Goal: Task Accomplishment & Management: Use online tool/utility

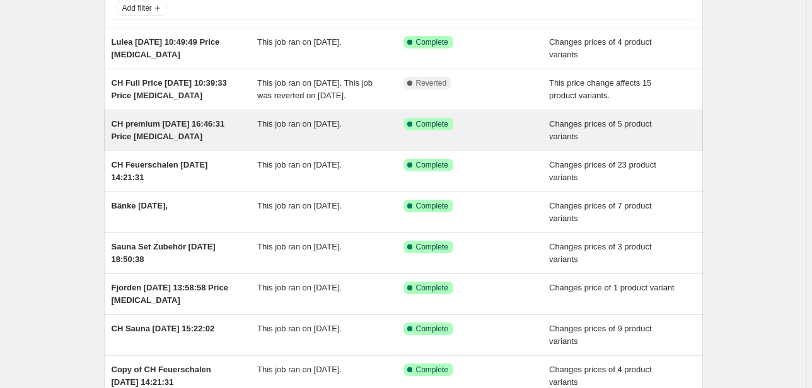
scroll to position [151, 0]
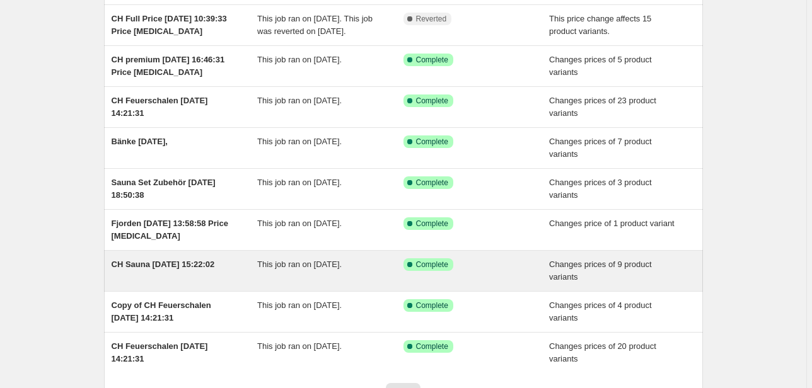
click at [166, 269] on span "CH Sauna [DATE] 15:22:02" at bounding box center [163, 264] width 103 height 9
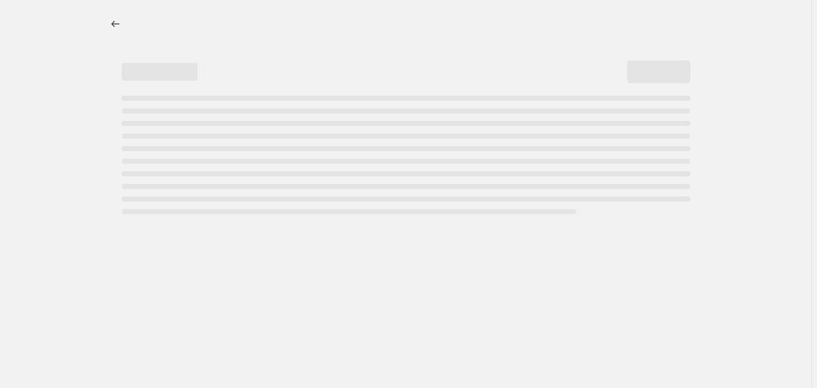
select select "collection"
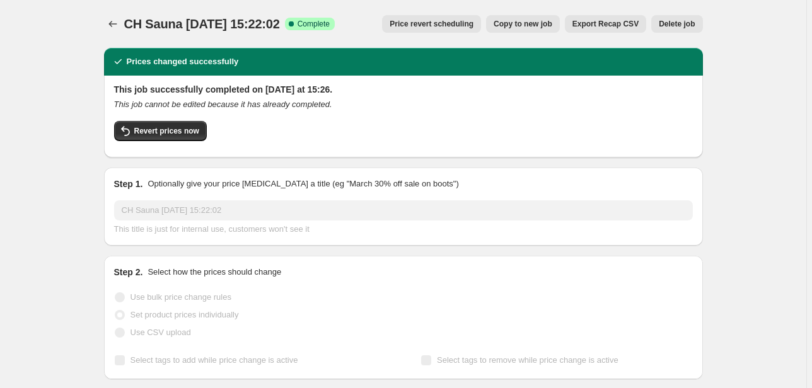
click at [528, 27] on span "Copy to new job" at bounding box center [523, 24] width 59 height 10
select select "collection"
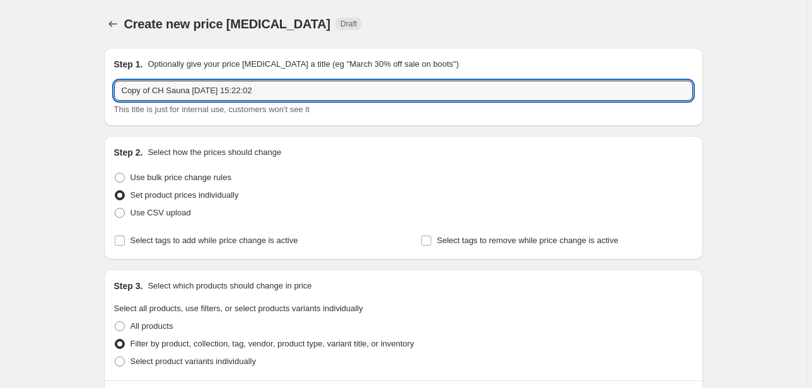
drag, startPoint x: 151, startPoint y: 93, endPoint x: 111, endPoint y: 93, distance: 40.4
click at [112, 93] on div "Step 1. Optionally give your price [MEDICAL_DATA] a title (eg "March 30% off sa…" at bounding box center [403, 87] width 599 height 78
click at [161, 92] on input "CH Sauna [DATE] 15:22:02" at bounding box center [403, 91] width 579 height 20
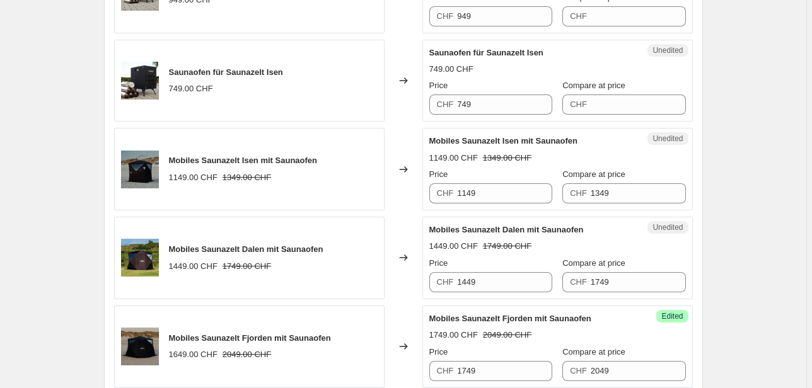
scroll to position [958, 0]
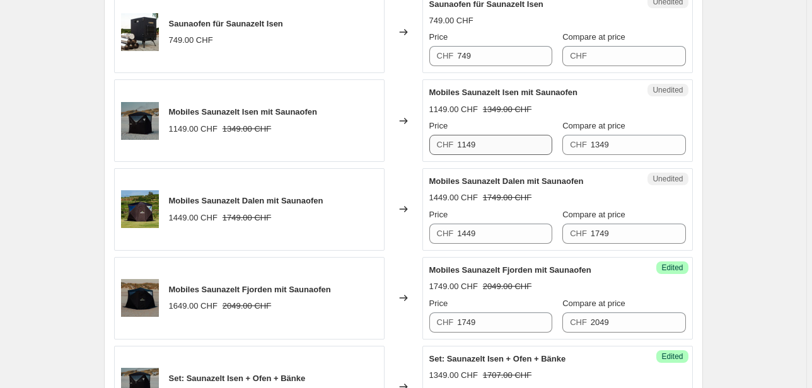
type input "CH Sauna 3. Phase [DATE] 15:22:02"
click at [497, 146] on input "1149" at bounding box center [504, 145] width 95 height 20
type input "1349"
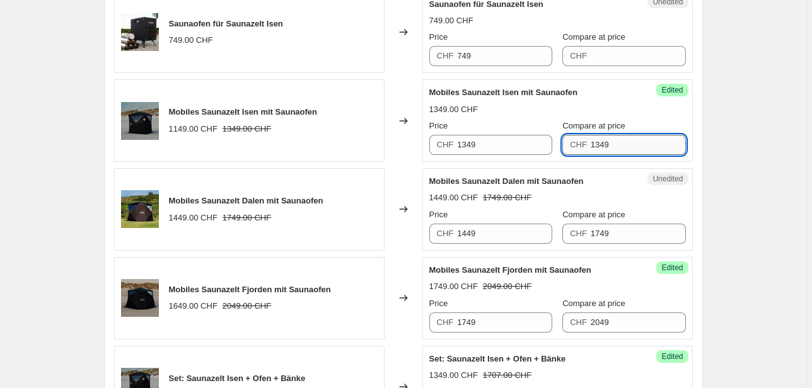
click at [603, 143] on input "1349" at bounding box center [638, 145] width 95 height 20
click at [581, 111] on div "1349.00 CHF" at bounding box center [557, 109] width 257 height 13
click at [596, 146] on input "1349" at bounding box center [638, 145] width 95 height 20
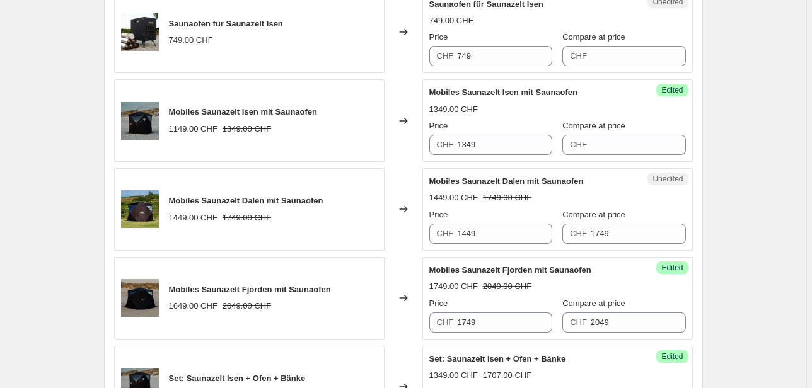
click at [589, 121] on span "Compare at price" at bounding box center [593, 125] width 63 height 9
click at [591, 135] on input "Compare at price" at bounding box center [638, 145] width 95 height 20
click at [585, 110] on div "1349.00 CHF" at bounding box center [557, 109] width 257 height 13
click at [502, 236] on input "1449" at bounding box center [504, 234] width 95 height 20
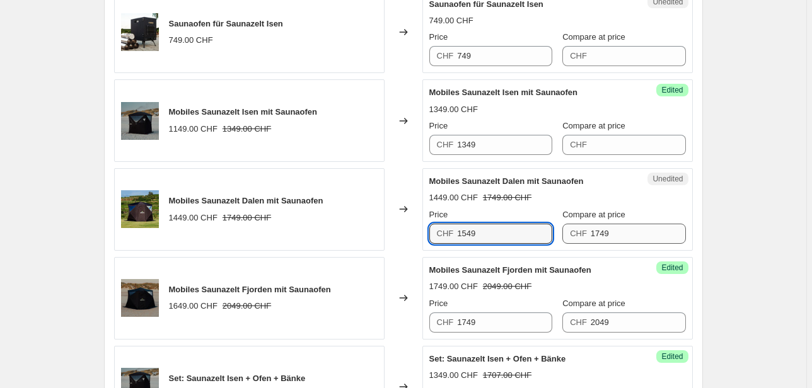
type input "1549"
click at [607, 229] on input "1749" at bounding box center [638, 234] width 95 height 20
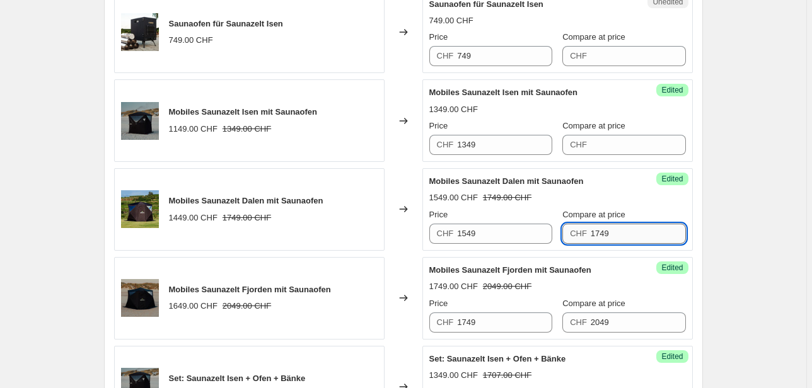
click at [607, 229] on input "1749" at bounding box center [638, 234] width 95 height 20
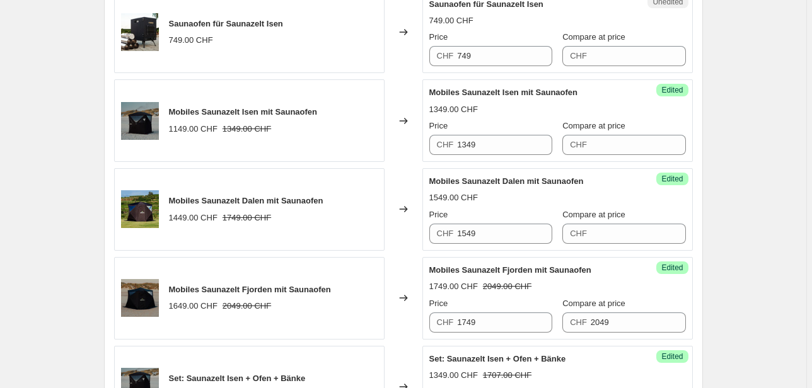
click at [599, 194] on div "1549.00 CHF" at bounding box center [557, 198] width 257 height 13
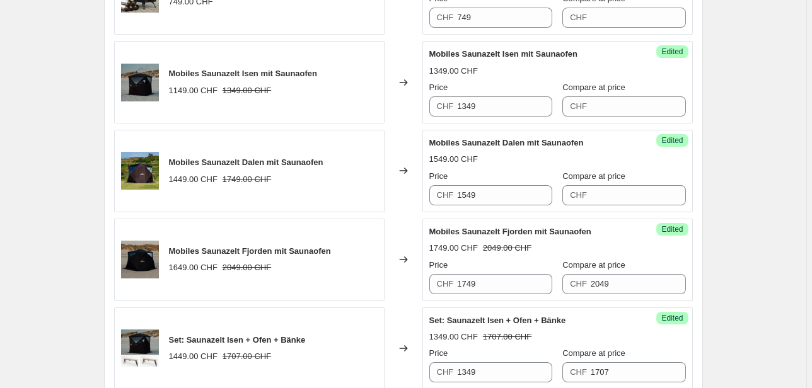
scroll to position [1059, 0]
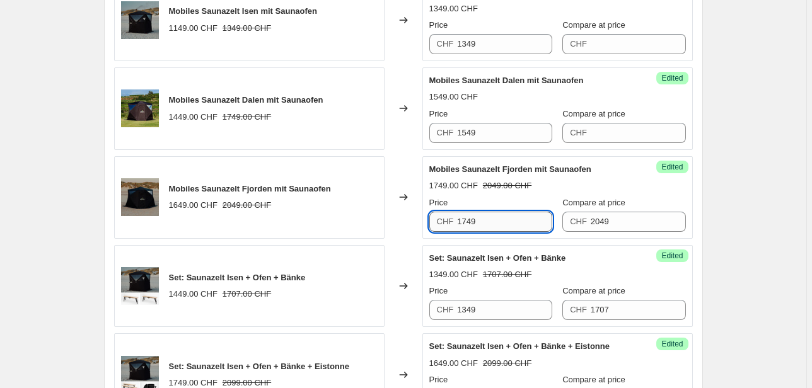
click at [503, 224] on input "1749" at bounding box center [504, 222] width 95 height 20
type input "1849"
click at [599, 221] on input "2049" at bounding box center [638, 222] width 95 height 20
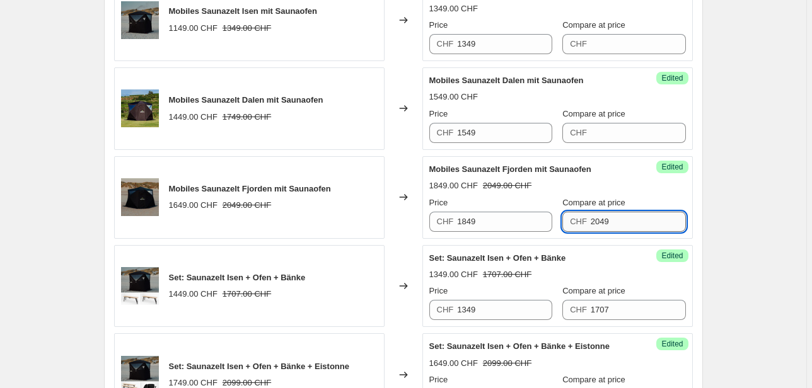
click at [599, 221] on input "2049" at bounding box center [638, 222] width 95 height 20
click at [605, 198] on span "Compare at price" at bounding box center [593, 202] width 63 height 9
click at [605, 212] on input "Compare at price" at bounding box center [638, 222] width 95 height 20
click at [622, 189] on div "1849.00 CHF" at bounding box center [557, 186] width 257 height 13
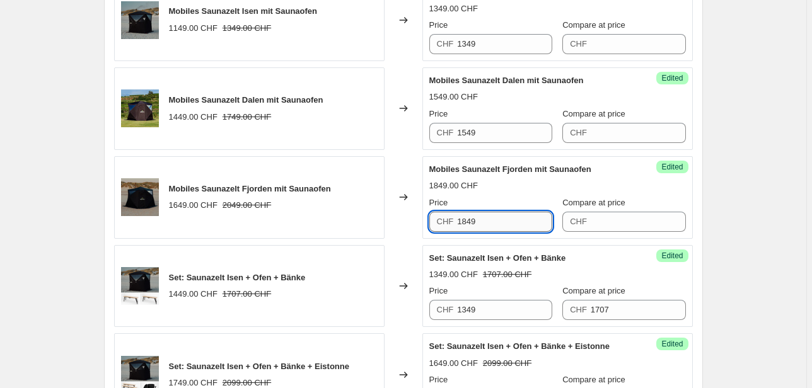
click at [465, 218] on input "1849" at bounding box center [504, 222] width 95 height 20
type input "1749"
click at [500, 191] on div "Mobiles Saunazelt Fjorden mit Saunaofen 1749.00 CHF Price CHF 1749 Compare at p…" at bounding box center [557, 197] width 257 height 69
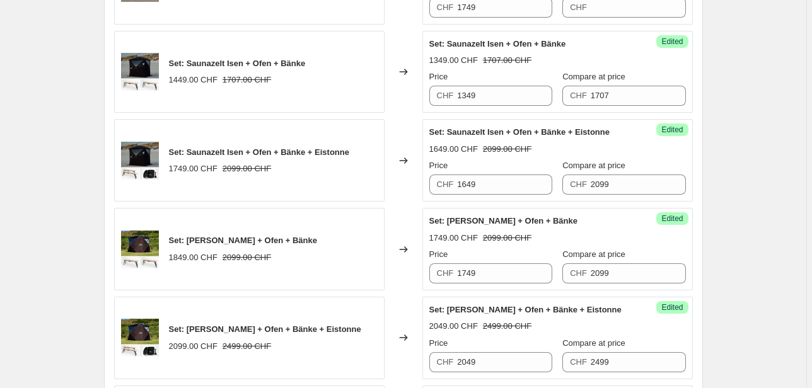
scroll to position [1311, 0]
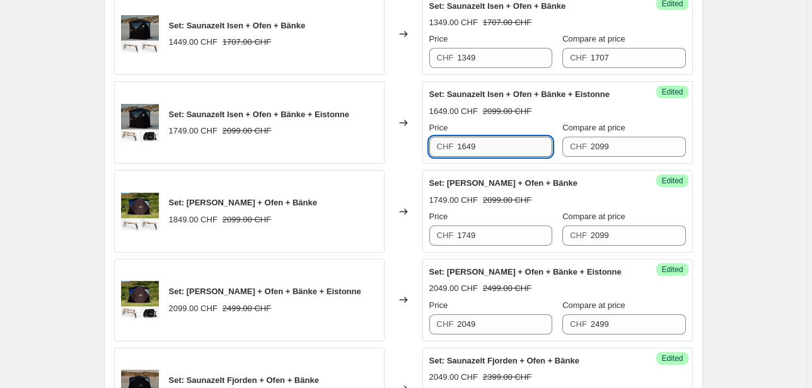
click at [489, 143] on input "1649" at bounding box center [504, 147] width 95 height 20
type input "2049"
click at [630, 122] on div "Compare at price" at bounding box center [623, 128] width 123 height 13
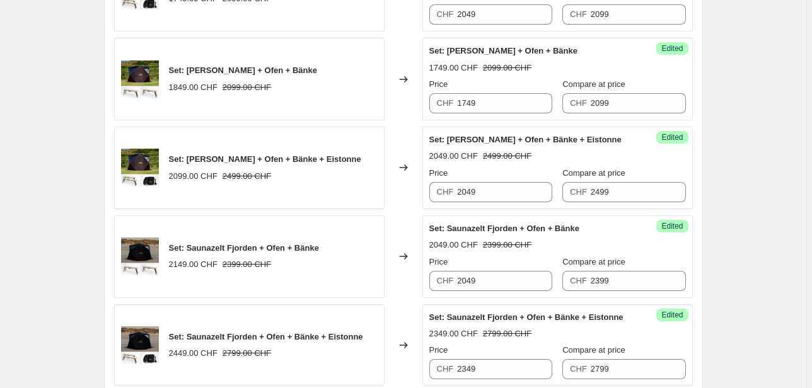
scroll to position [1463, 0]
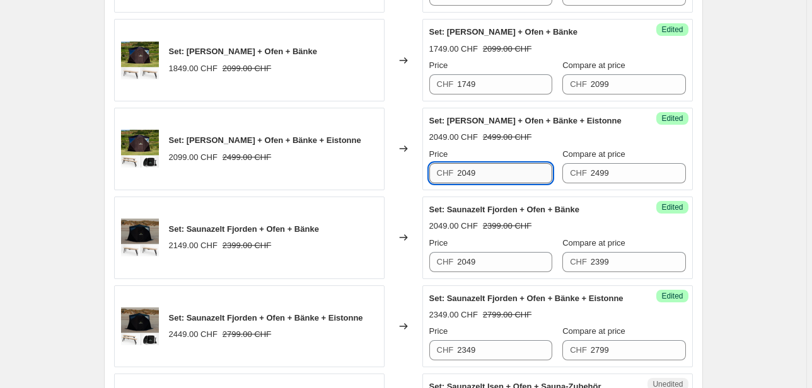
click at [506, 164] on input "2049" at bounding box center [504, 173] width 95 height 20
type input "2099"
click at [623, 137] on div "2049.00 CHF 2499.00 CHF" at bounding box center [557, 137] width 257 height 13
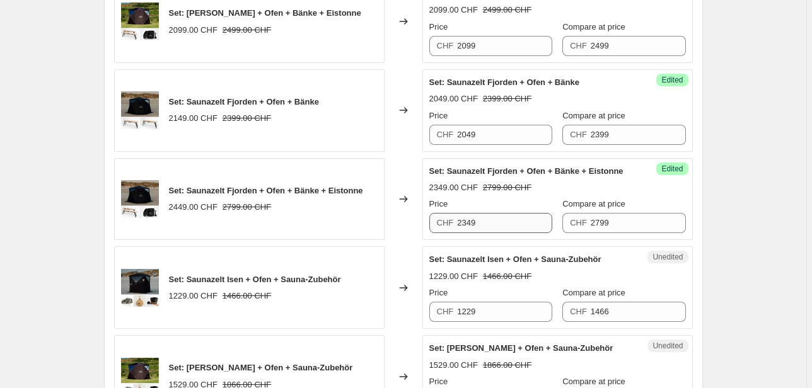
scroll to position [1614, 0]
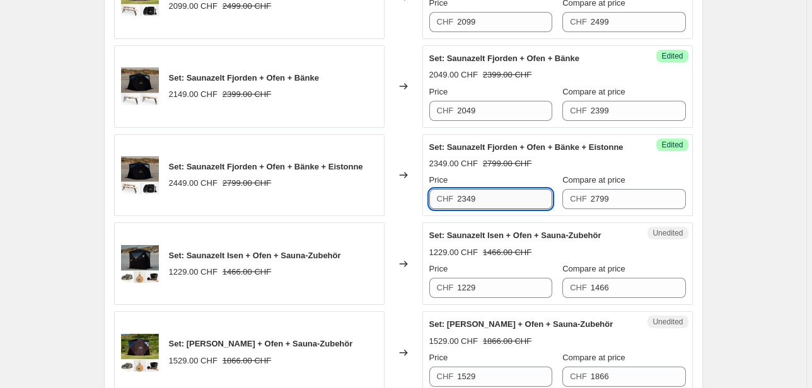
click at [522, 195] on input "2349" at bounding box center [504, 199] width 95 height 20
type input "2549"
click at [571, 161] on div "2349.00 CHF 2799.00 CHF" at bounding box center [557, 164] width 257 height 13
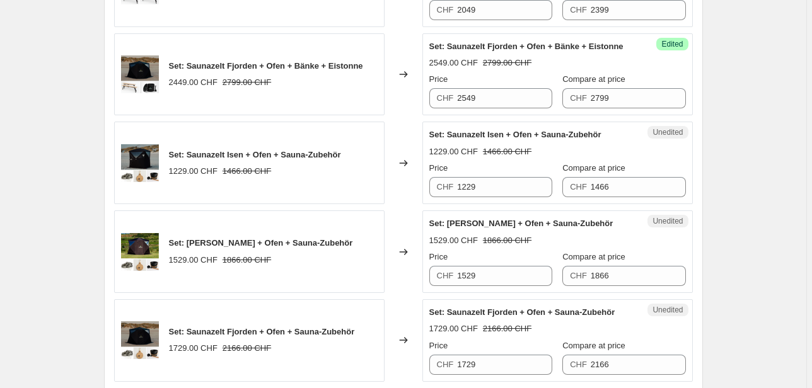
scroll to position [1765, 0]
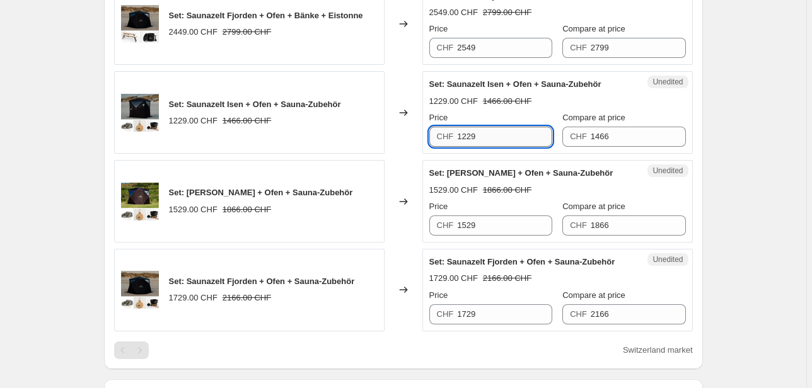
click at [489, 136] on input "1229" at bounding box center [504, 137] width 95 height 20
type input "1429"
click at [559, 95] on div "1229.00 CHF 1466.00 CHF" at bounding box center [557, 101] width 257 height 13
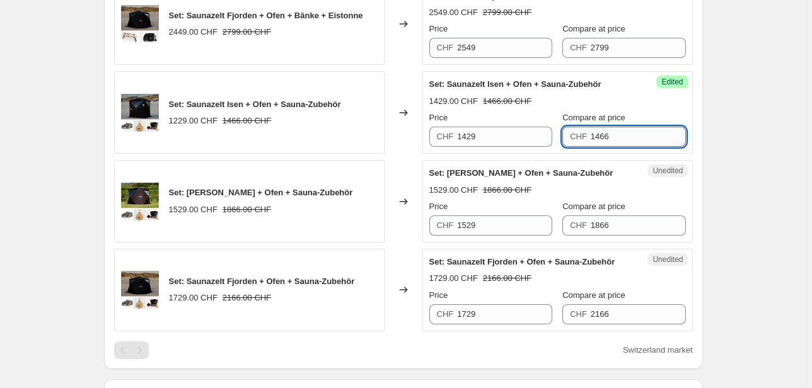
click at [621, 132] on input "1466" at bounding box center [638, 137] width 95 height 20
type input "1459"
click at [624, 112] on label "Compare at price" at bounding box center [593, 118] width 63 height 13
click at [624, 127] on input "1459" at bounding box center [638, 137] width 95 height 20
click at [522, 216] on input "1529" at bounding box center [504, 226] width 95 height 20
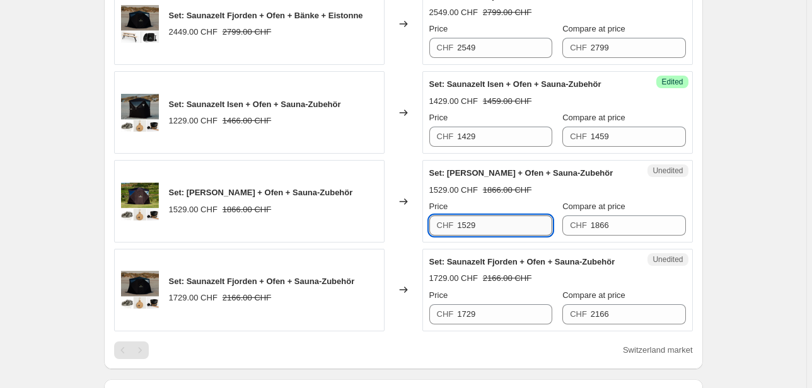
click at [522, 216] on input "1529" at bounding box center [504, 226] width 95 height 20
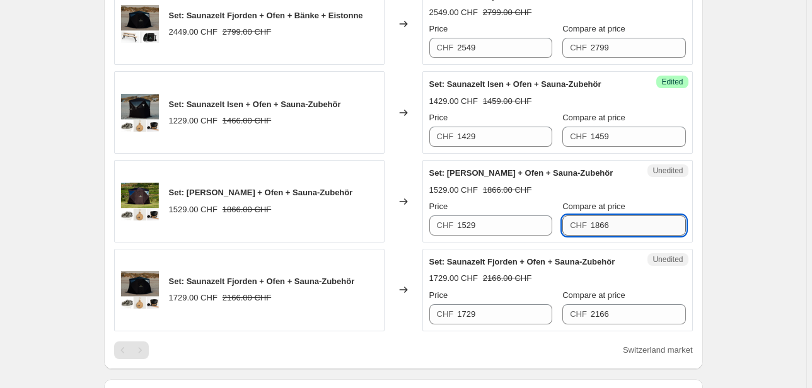
click at [620, 224] on input "1866" at bounding box center [638, 226] width 95 height 20
type input "1859"
click at [499, 222] on input "1529" at bounding box center [504, 226] width 95 height 20
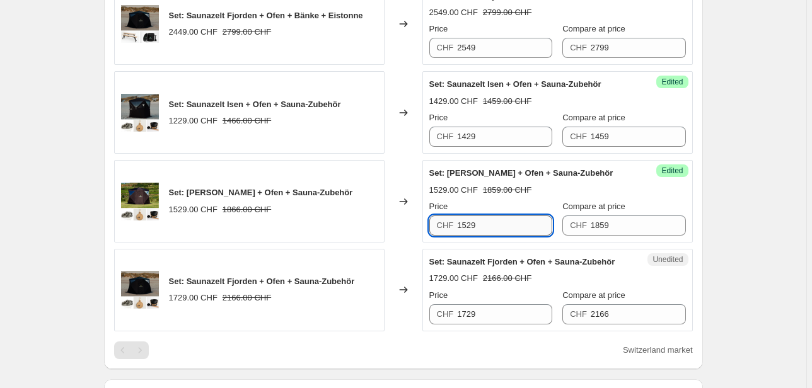
click at [499, 222] on input "1529" at bounding box center [504, 226] width 95 height 20
type input "1629"
click at [539, 194] on div "Set: [PERSON_NAME] + Ofen + Sauna-Zubehör 1529.00 CHF 1859.00 CHF Price CHF 162…" at bounding box center [557, 201] width 257 height 69
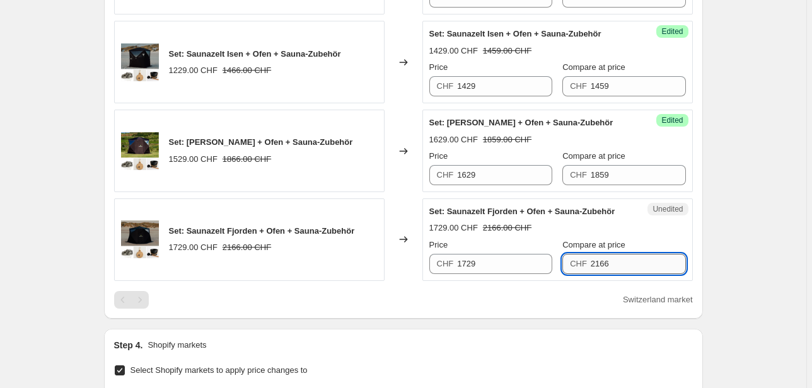
click at [605, 264] on input "2166" at bounding box center [638, 264] width 95 height 20
click at [534, 258] on input "1729" at bounding box center [504, 264] width 95 height 20
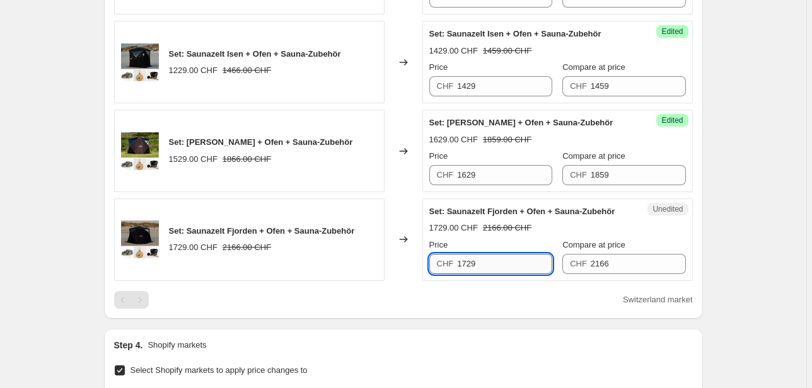
click at [534, 258] on input "1729" at bounding box center [504, 264] width 95 height 20
type input "1829"
click at [634, 264] on input "2166" at bounding box center [638, 264] width 95 height 20
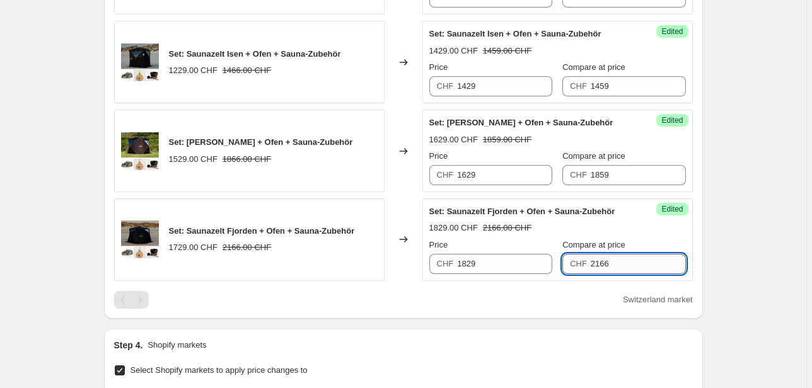
click at [634, 264] on input "2166" at bounding box center [638, 264] width 95 height 20
type input "2169"
click at [626, 223] on div "1829.00 CHF 2166.00 CHF" at bounding box center [557, 228] width 257 height 13
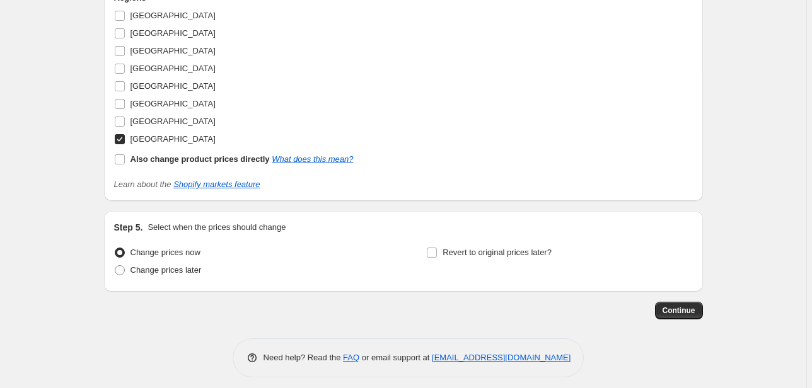
scroll to position [2234, 0]
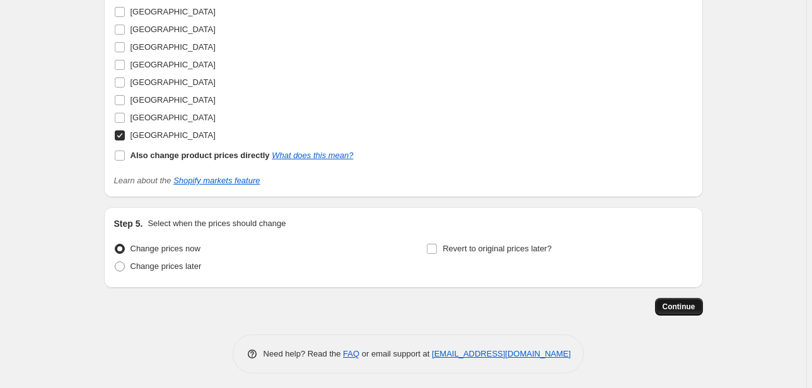
click at [688, 306] on span "Continue" at bounding box center [679, 307] width 33 height 10
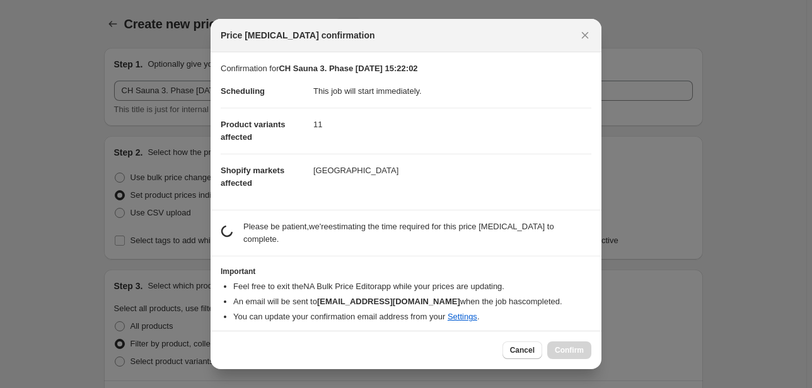
scroll to position [0, 0]
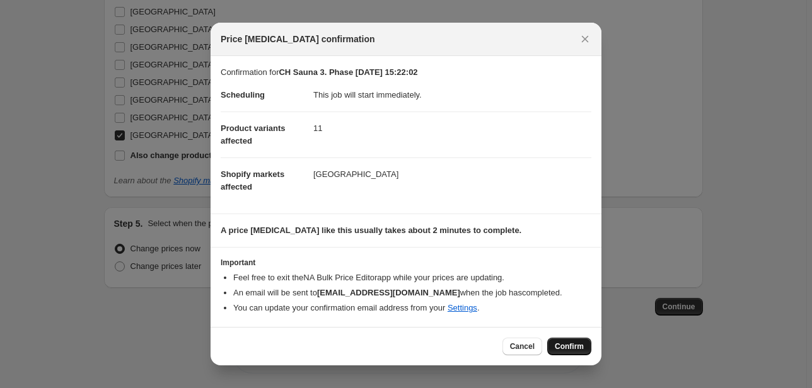
click at [559, 339] on button "Confirm" at bounding box center [569, 347] width 44 height 18
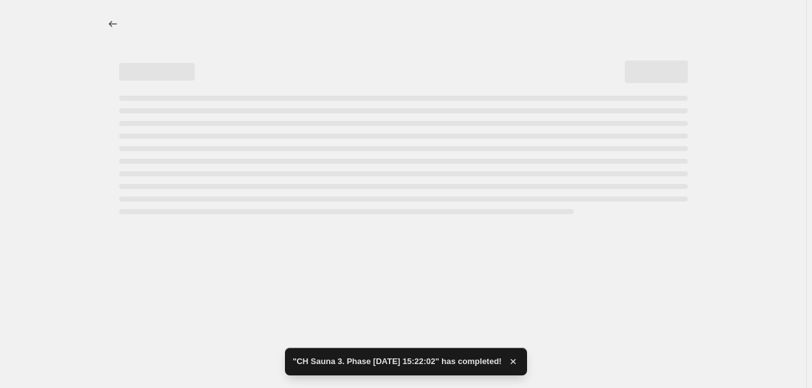
select select "collection"
